Goal: Task Accomplishment & Management: Complete application form

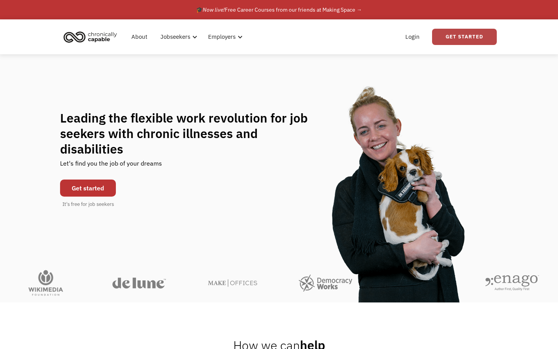
click at [456, 39] on link "Get Started" at bounding box center [464, 37] width 65 height 16
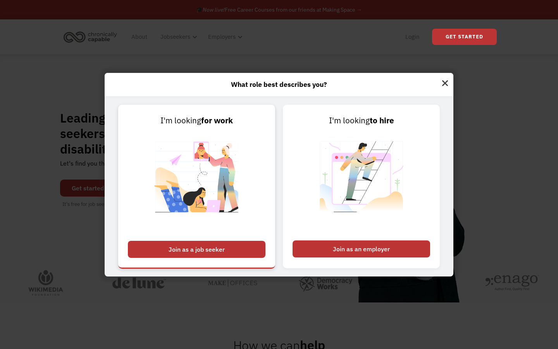
click at [229, 253] on div "Join as a job seeker" at bounding box center [197, 249] width 138 height 17
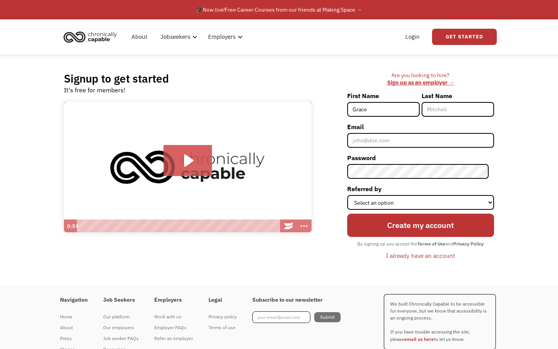
type input "Grace"
type input "Oxenham"
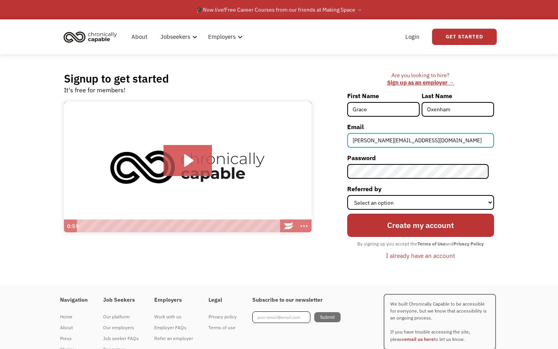
type input "g.oxenham@hotmail.co.uk"
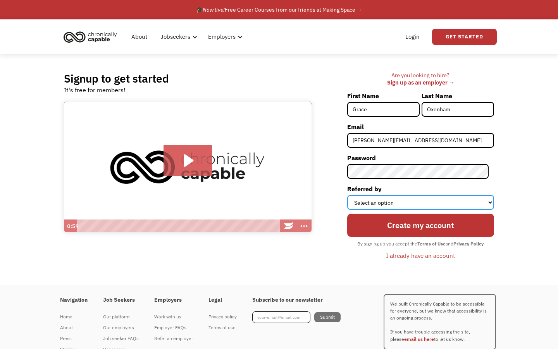
select select "Search Engine"
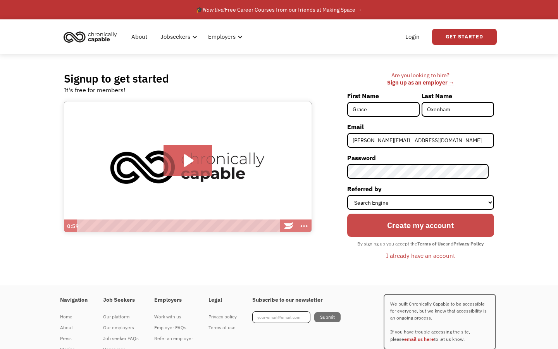
click at [428, 226] on input "Create my account" at bounding box center [420, 225] width 147 height 23
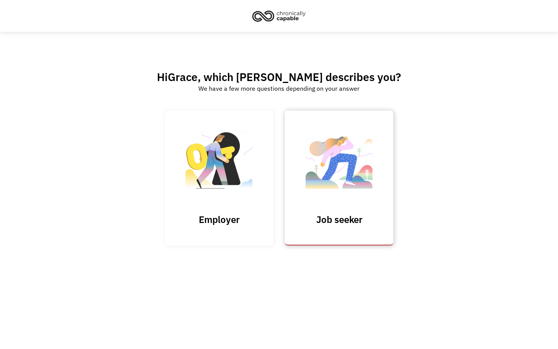
click at [334, 224] on h3 "Job seeker" at bounding box center [339, 220] width 78 height 12
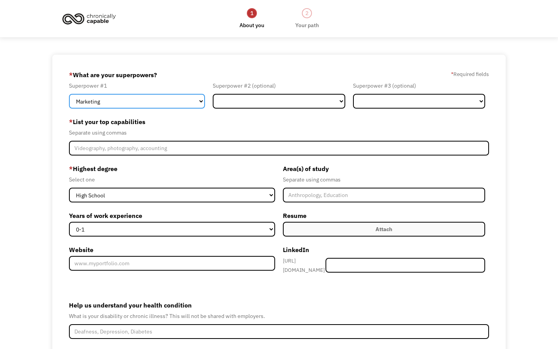
click at [135, 100] on select "Marketing Human Resources Finance Technology Operations Sales Industrial & Manu…" at bounding box center [137, 101] width 136 height 15
select select "Customer Service"
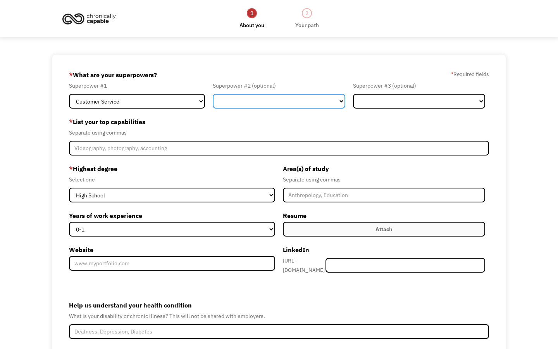
select select "Design"
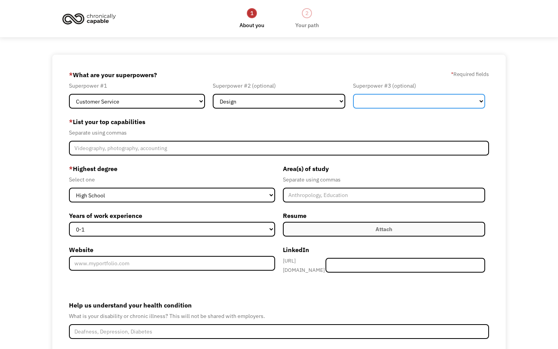
select select "Other"
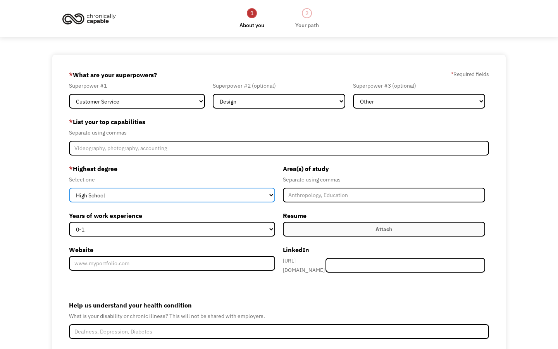
select select "bachelors"
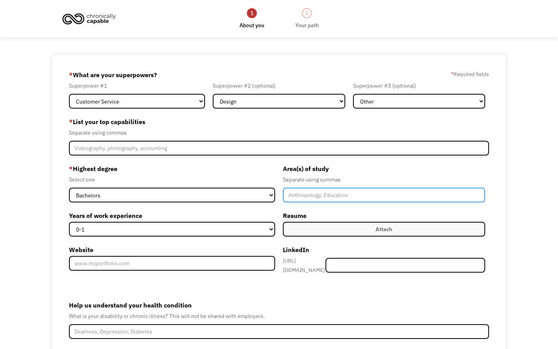
click at [310, 197] on input "Member-Create-Step1" at bounding box center [384, 195] width 202 height 15
type input "Drama and Theatre Arts"
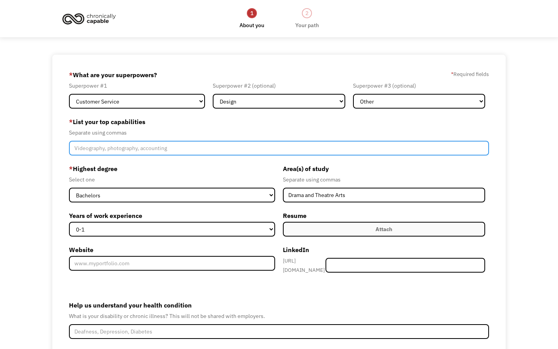
click at [204, 145] on input "Member-Create-Step1" at bounding box center [279, 148] width 420 height 15
type input "Acting, Writing, Directing, Customer Service, Events, Problem Solving, Sales"
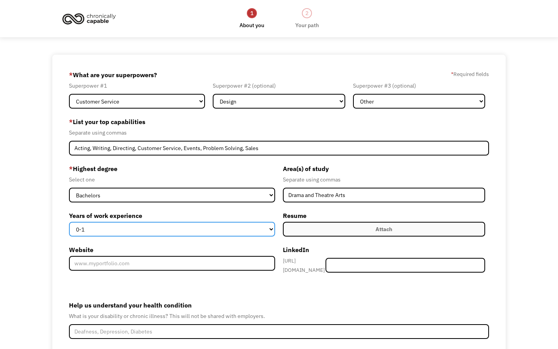
select select "5-10"
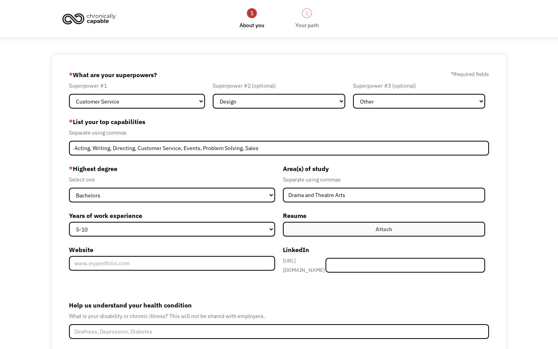
click at [325, 233] on label "Attach" at bounding box center [384, 229] width 202 height 15
click at [362, 229] on label "Attach" at bounding box center [384, 229] width 202 height 15
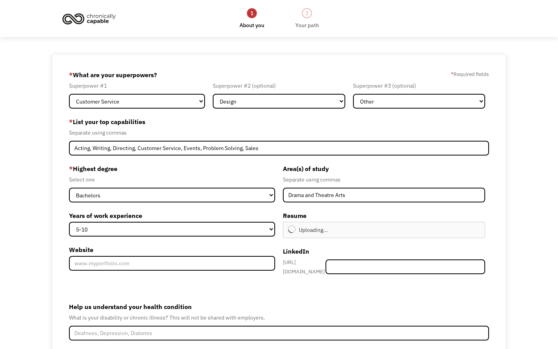
type input "Continue"
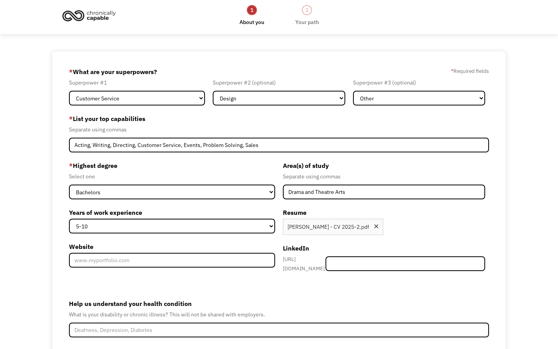
scroll to position [3, 0]
click at [368, 261] on input "Member-Create-Step1" at bounding box center [406, 263] width 160 height 15
paste input "www.linkedin.com/in/grace-oxenham-94577b151"
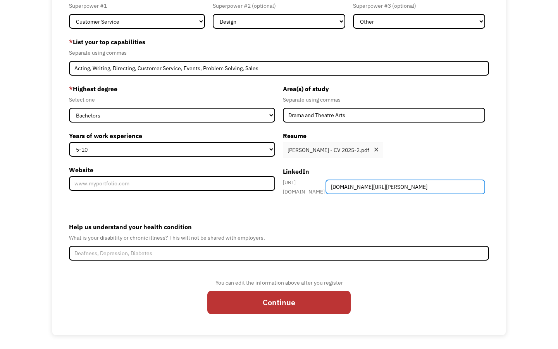
scroll to position [79, 0]
type input "www.linkedin.com/in/grace-oxenham-94577b151"
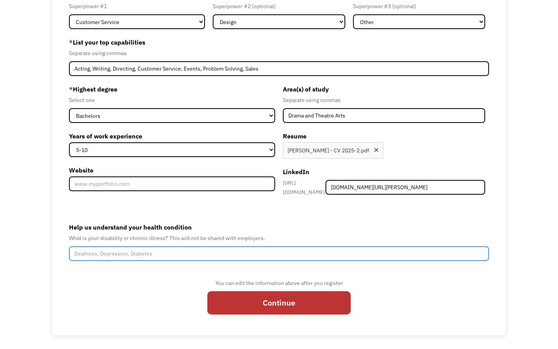
click at [281, 255] on input "Help us understand your health condition" at bounding box center [279, 253] width 420 height 15
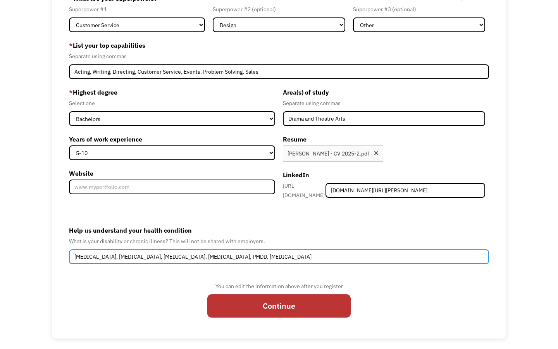
scroll to position [75, 0]
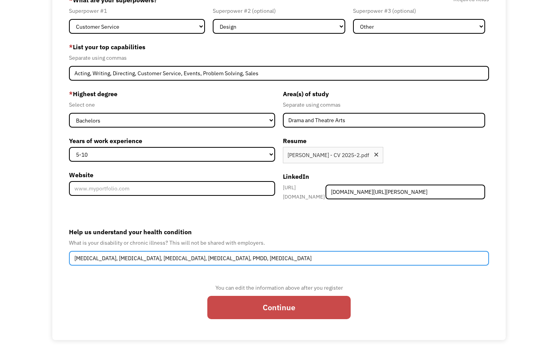
type input "Depression, Anxiety, ADHD, Autism, Fibromyalgia, PMDD, Hypermobility"
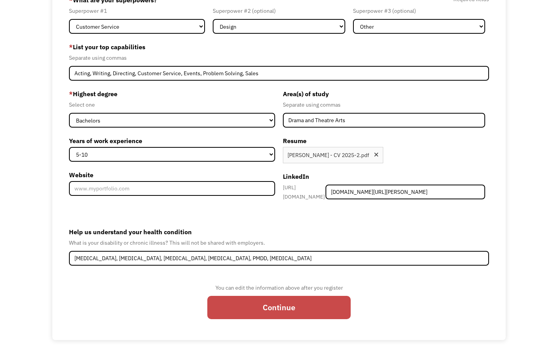
click at [328, 304] on input "Continue" at bounding box center [278, 307] width 143 height 23
type input "Please wait..."
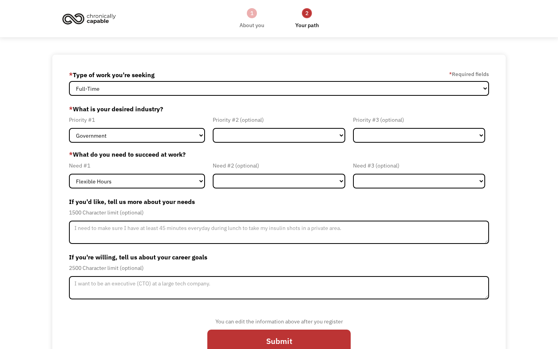
select select "Both Full-Time and Part-Time"
select select "Creative & Design"
select select "Administrative"
select select "Remote Work"
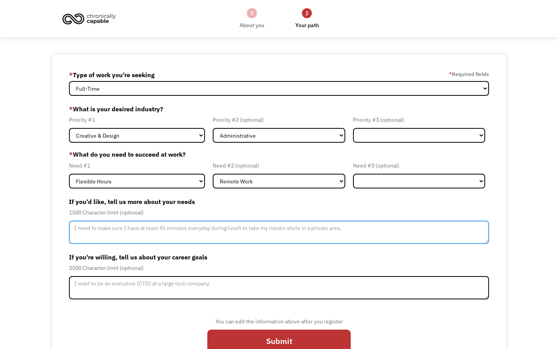
click at [194, 230] on textarea "Member-Update-Form-Step2" at bounding box center [279, 232] width 420 height 23
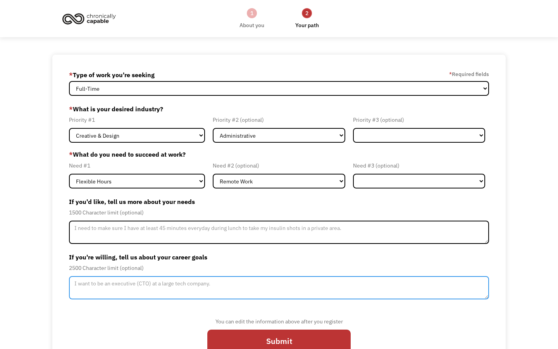
click at [198, 281] on textarea "Member-Update-Form-Step2" at bounding box center [279, 287] width 420 height 23
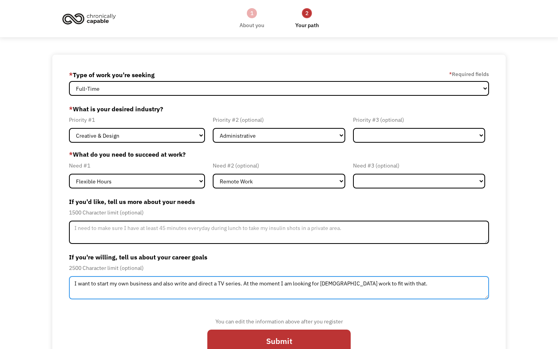
type textarea "I want to start my own business and also write and direct a TV series. At the m…"
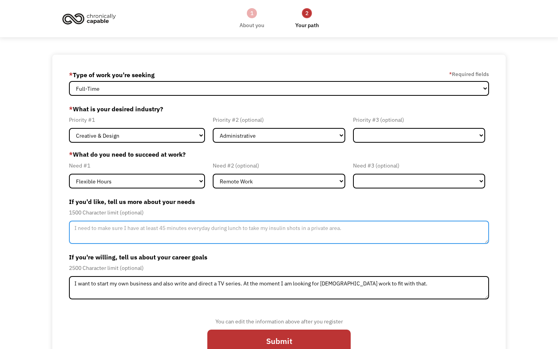
click at [198, 233] on textarea "Member-Update-Form-Step2" at bounding box center [279, 232] width 420 height 23
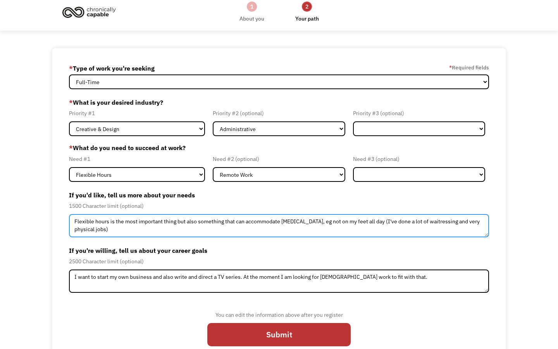
scroll to position [7, 0]
type textarea "Flexible hours is the most important thing but also something that can accommod…"
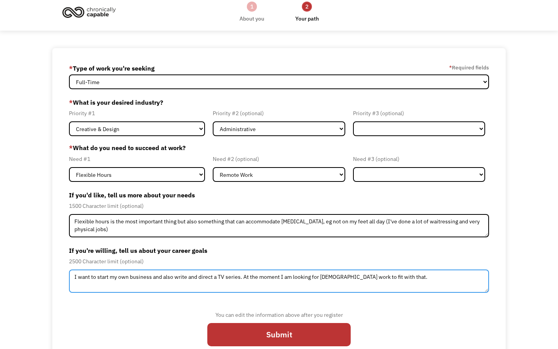
click at [422, 278] on textarea "I want to start my own business and also write and direct a TV series. At the m…" at bounding box center [279, 280] width 420 height 23
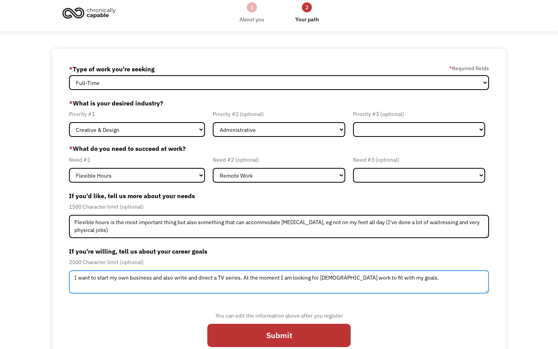
scroll to position [6, 0]
click at [131, 275] on textarea "I want to start my own business and also write and direct a TV series. At the m…" at bounding box center [279, 281] width 420 height 23
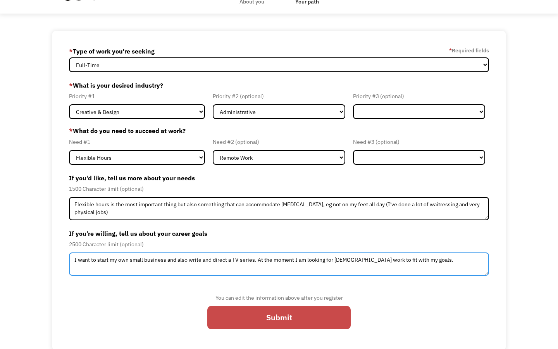
scroll to position [23, 0]
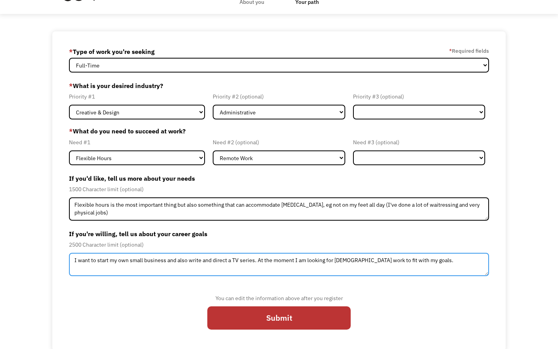
click at [372, 261] on textarea "I want to start my own small business and also write and direct a TV series. At…" at bounding box center [279, 264] width 420 height 23
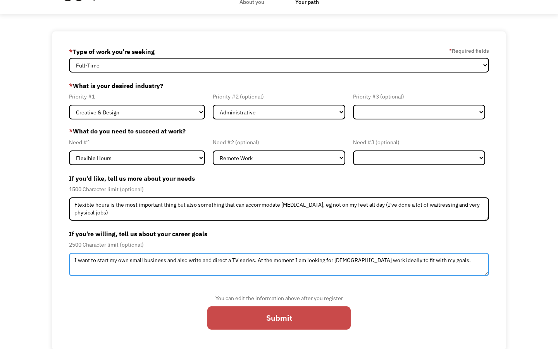
type textarea "I want to start my own small business and also write and direct a TV series. At…"
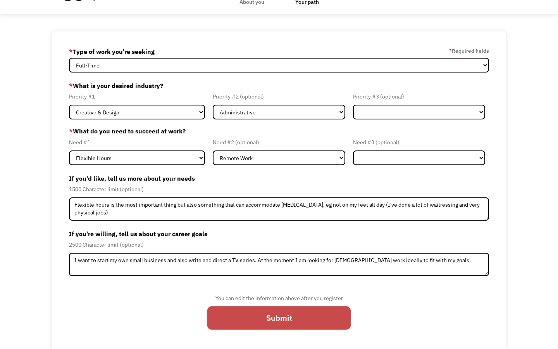
click at [328, 326] on input "Submit" at bounding box center [278, 317] width 143 height 23
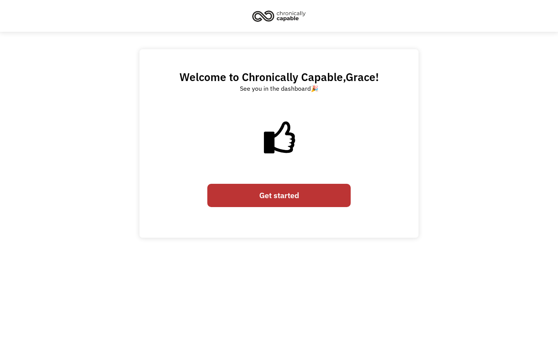
click at [324, 190] on link "Get started" at bounding box center [278, 195] width 143 height 23
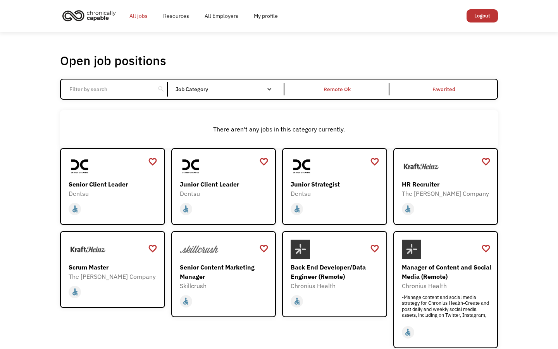
click at [140, 17] on link "All jobs" at bounding box center [139, 15] width 34 height 25
click at [140, 11] on link "All jobs" at bounding box center [139, 15] width 34 height 25
click at [233, 188] on div "Junior Client Leader" at bounding box center [225, 184] width 90 height 9
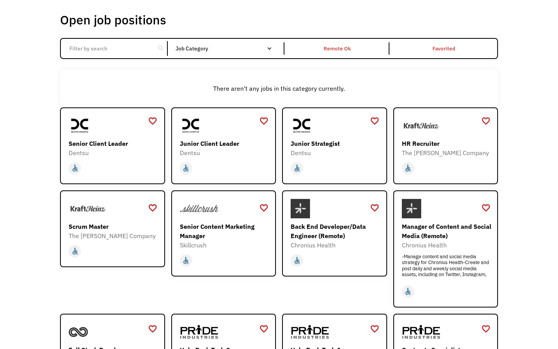
scroll to position [41, 0]
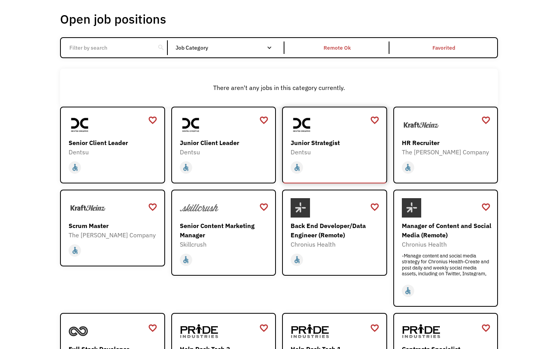
click at [340, 138] on div "Junior Strategist Dentsu https://join.smartrecruiters.com/dentsu/3f6e4235-1bf0-…" at bounding box center [336, 135] width 90 height 41
click at [142, 224] on div "Scrum Master" at bounding box center [114, 225] width 90 height 9
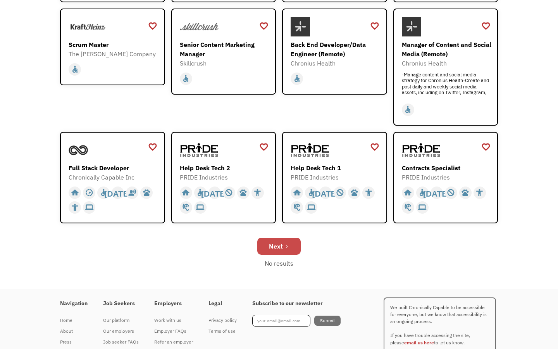
scroll to position [223, 0]
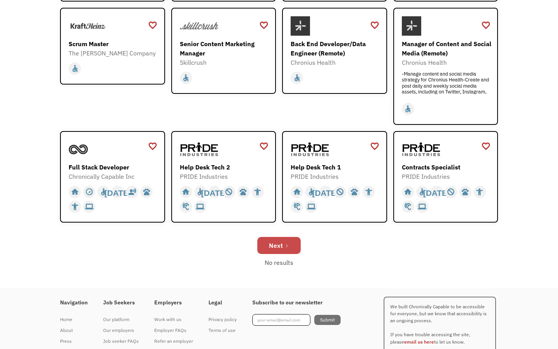
click at [290, 250] on link "Next" at bounding box center [278, 245] width 43 height 17
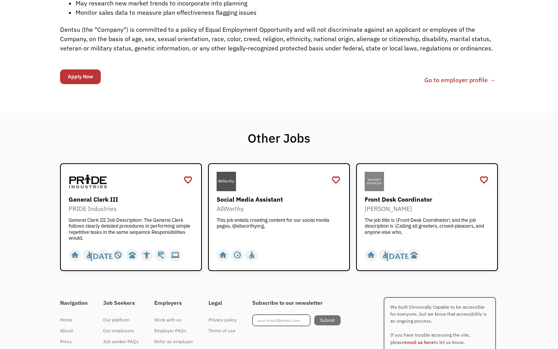
scroll to position [378, 0]
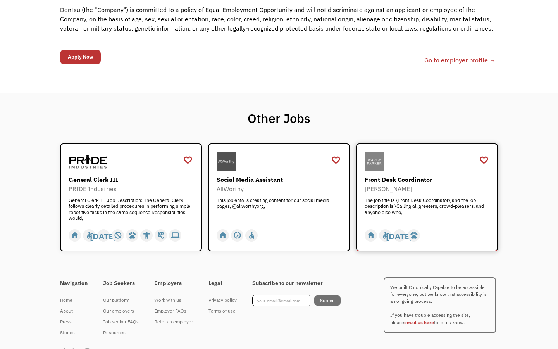
click at [437, 215] on div "The job title is \Front Desk Coordinator\ and the job description is \Calling a…" at bounding box center [428, 208] width 127 height 23
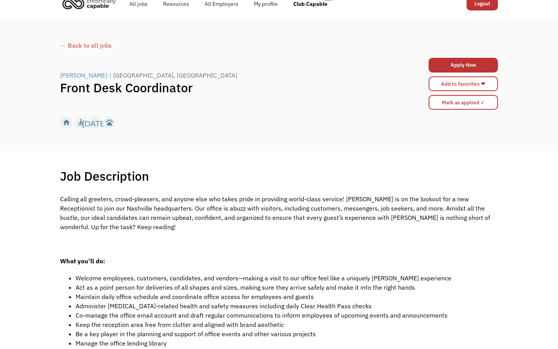
scroll to position [12, 0]
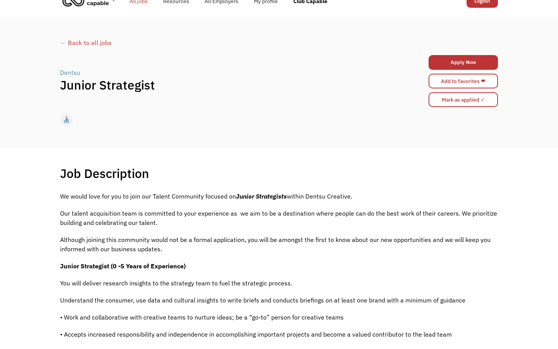
scroll to position [16, 0]
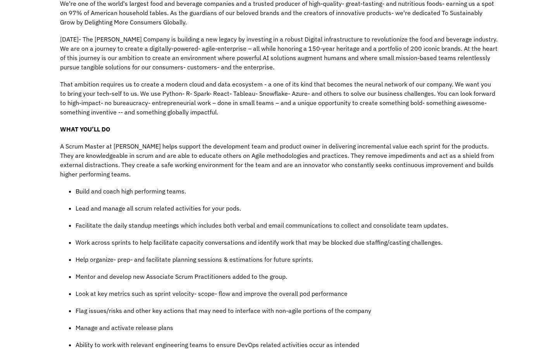
scroll to position [246, 0]
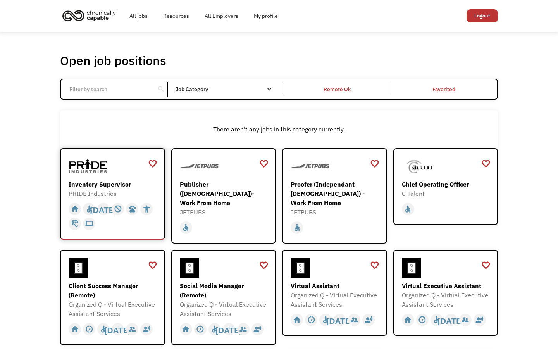
click at [116, 162] on div at bounding box center [114, 166] width 90 height 19
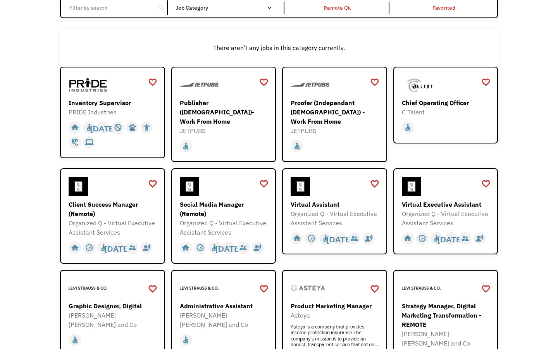
scroll to position [84, 0]
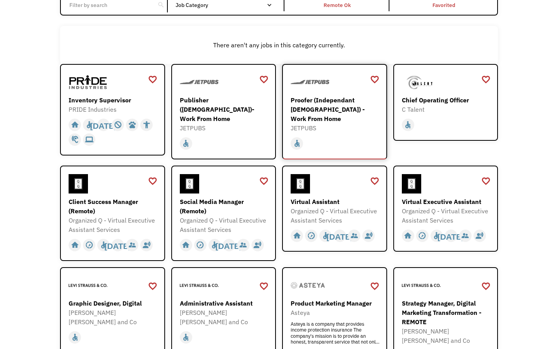
click at [321, 109] on div "Proofer (Independant [DEMOGRAPHIC_DATA]) - Work From Home" at bounding box center [336, 109] width 90 height 28
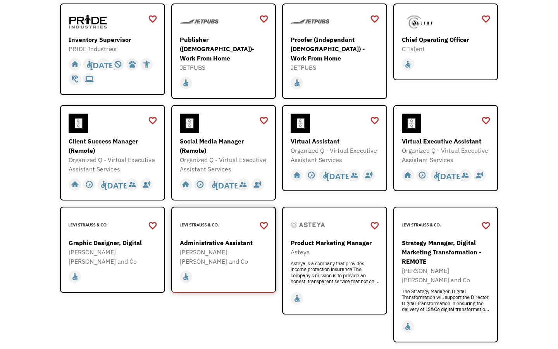
scroll to position [145, 0]
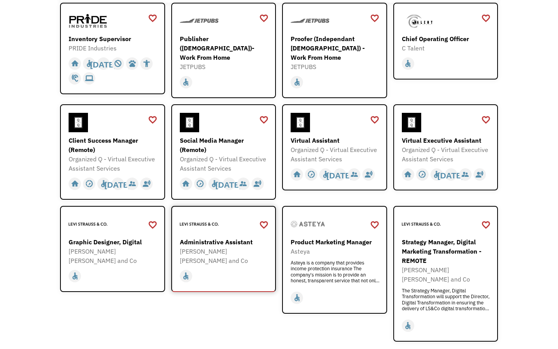
click at [236, 237] on div "Administrative Assistant" at bounding box center [225, 241] width 90 height 9
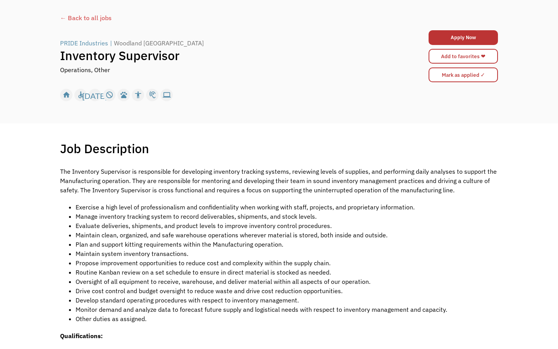
scroll to position [43, 0]
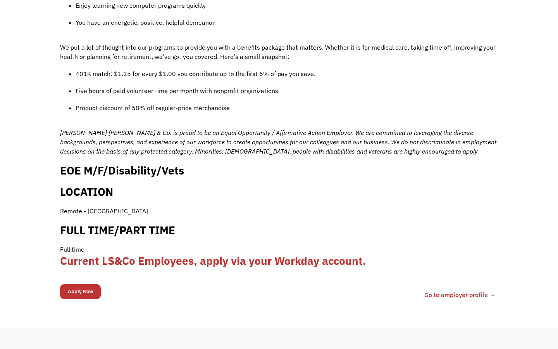
scroll to position [685, 0]
